Goal: Task Accomplishment & Management: Manage account settings

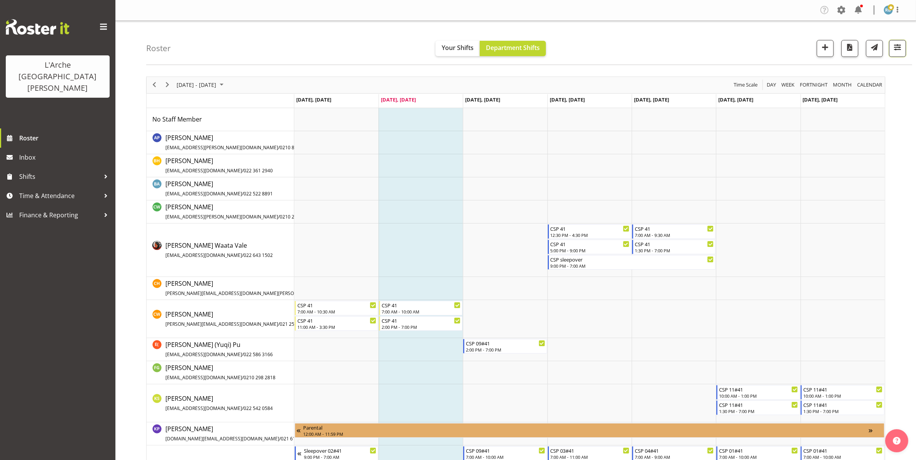
click at [898, 47] on span "button" at bounding box center [898, 47] width 10 height 10
click at [859, 67] on button "1 Locations" at bounding box center [849, 72] width 102 height 17
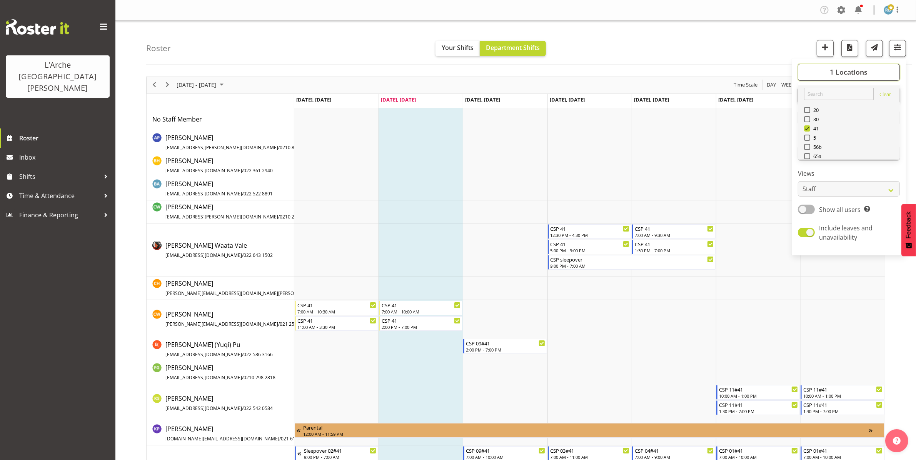
scroll to position [92, 0]
click at [816, 146] on span "Select All" at bounding box center [820, 146] width 24 height 7
checkbox input "true"
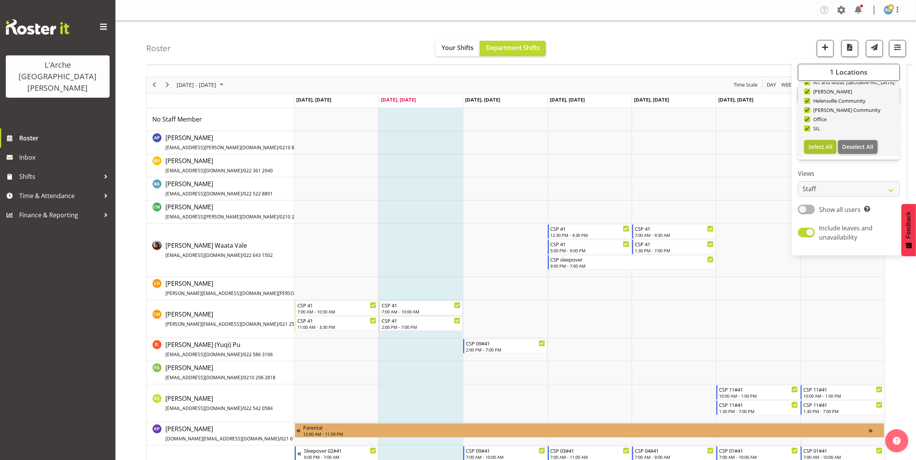
checkbox input "true"
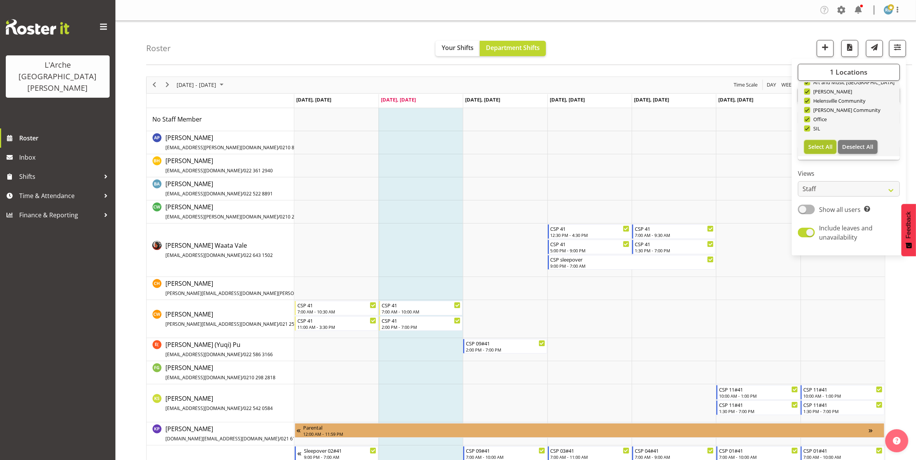
checkbox input "true"
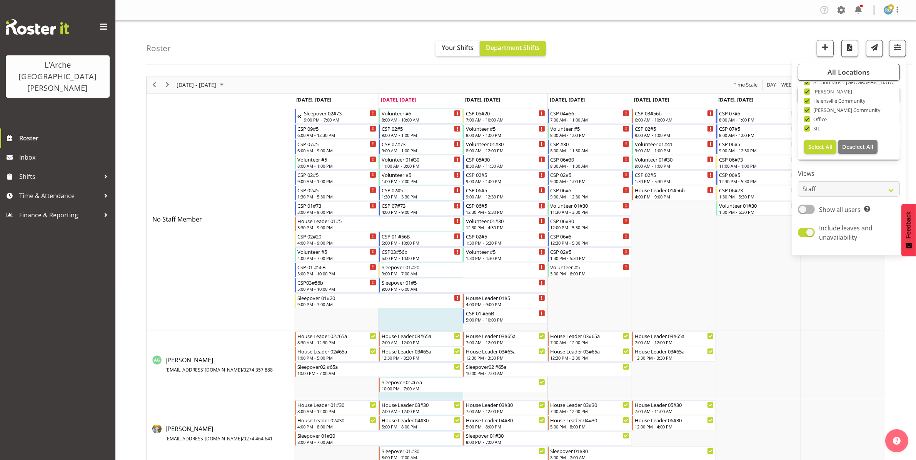
click at [709, 50] on div "Roster Your Shifts Department Shifts All Locations Clear 20 30 41 5 56b 65a 73 …" at bounding box center [529, 43] width 766 height 44
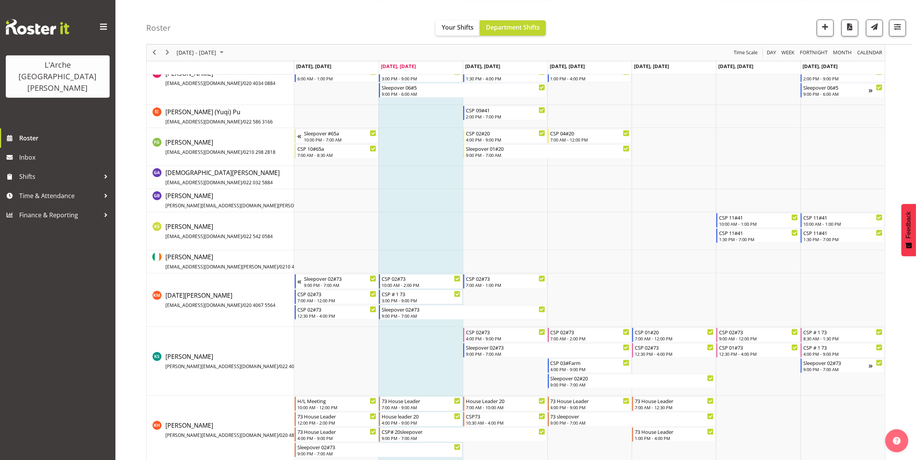
scroll to position [868, 0]
click at [897, 29] on span "button" at bounding box center [898, 27] width 10 height 10
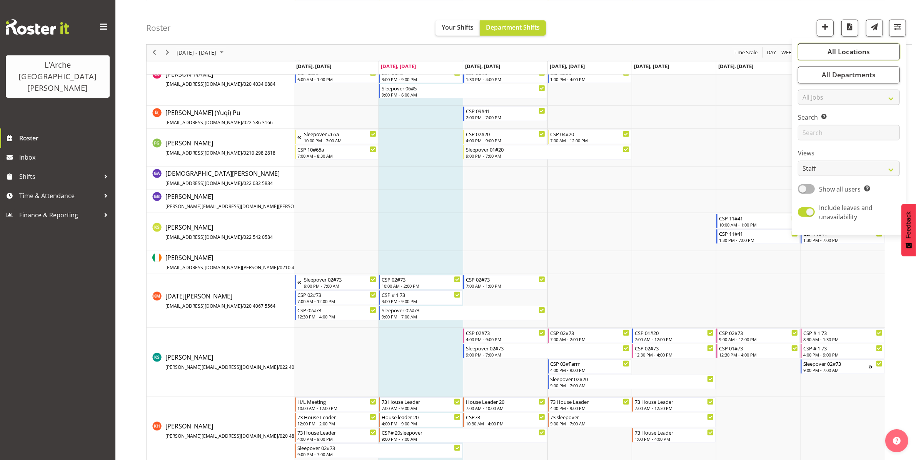
click at [851, 51] on span "All Locations" at bounding box center [849, 51] width 42 height 9
click at [855, 126] on span "Deselect All" at bounding box center [857, 125] width 31 height 7
checkbox input "false"
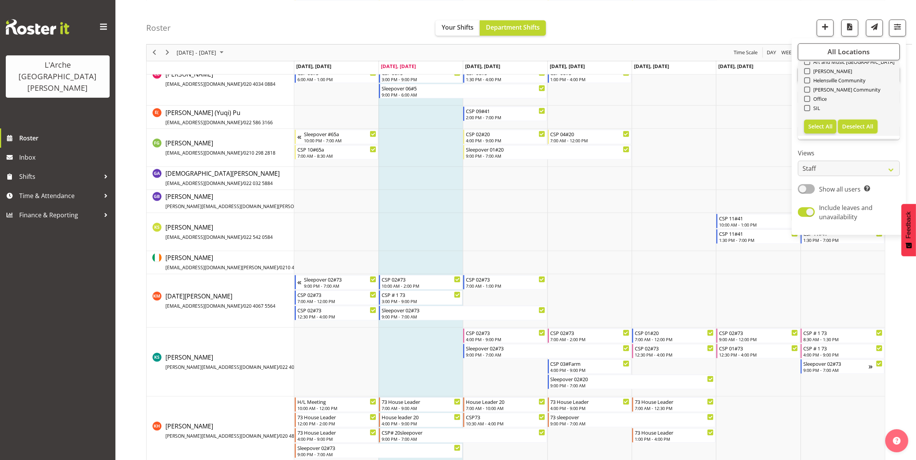
checkbox input "false"
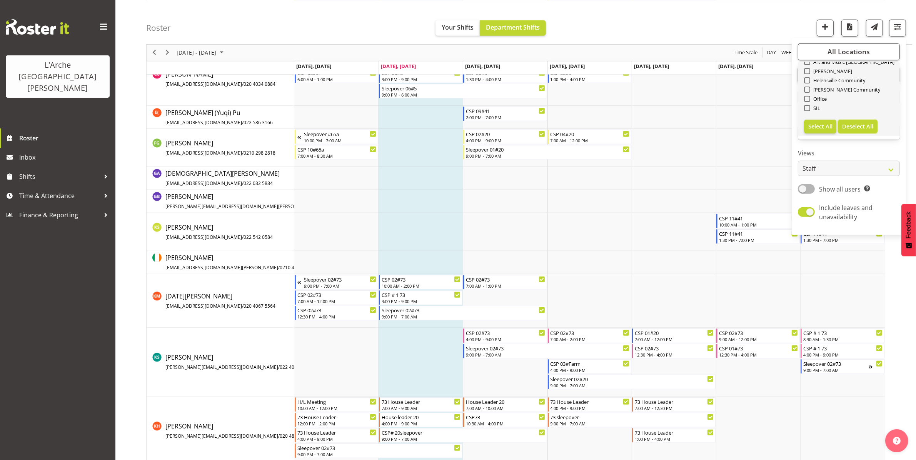
checkbox input "false"
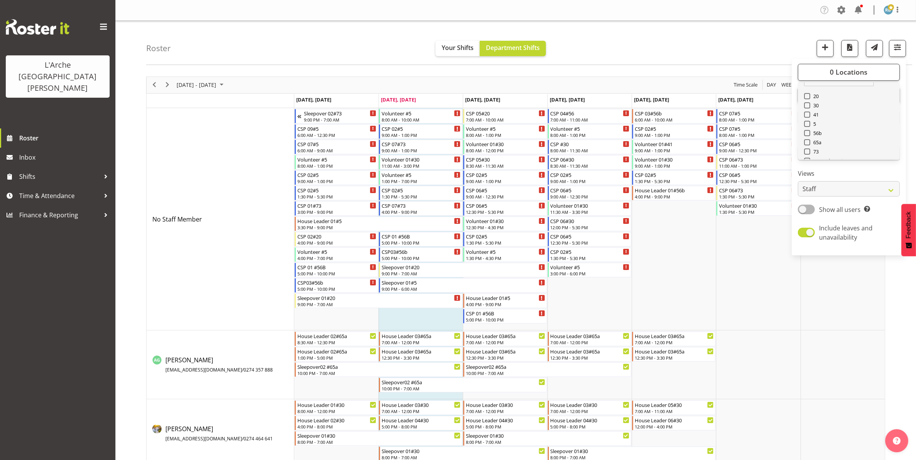
scroll to position [0, 0]
click at [806, 127] on span at bounding box center [807, 128] width 6 height 6
click at [806, 127] on input "41" at bounding box center [806, 128] width 5 height 5
checkbox input "true"
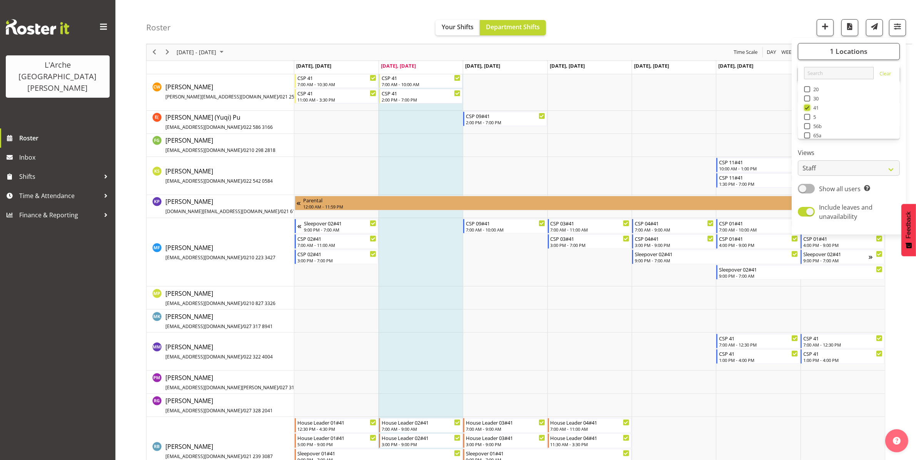
scroll to position [227, 0]
click at [131, 265] on div "Roster Your Shifts Department Shifts 1 Locations Clear 20 30 41 5 56b 65a 73 Ar…" at bounding box center [515, 166] width 801 height 745
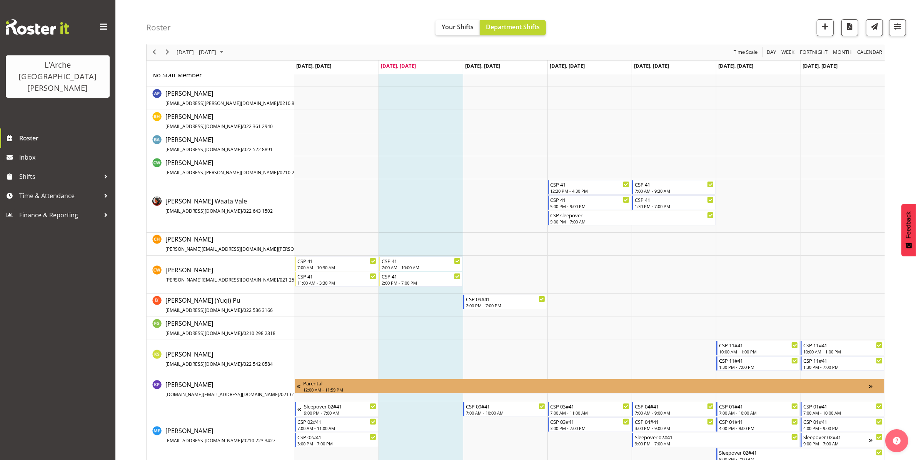
scroll to position [0, 0]
